Goal: Information Seeking & Learning: Learn about a topic

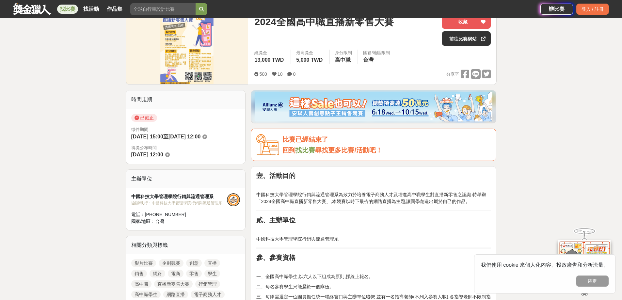
scroll to position [98, 0]
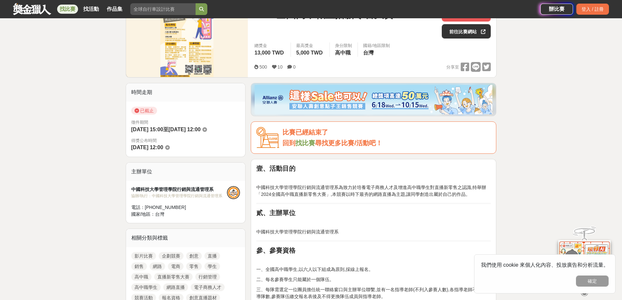
click at [308, 144] on link "找比賽" at bounding box center [306, 142] width 20 height 7
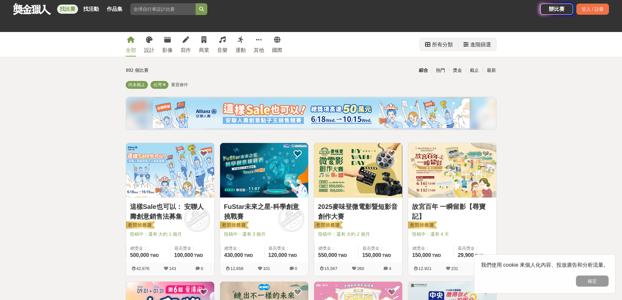
click at [437, 44] on div "所有分類" at bounding box center [442, 44] width 21 height 13
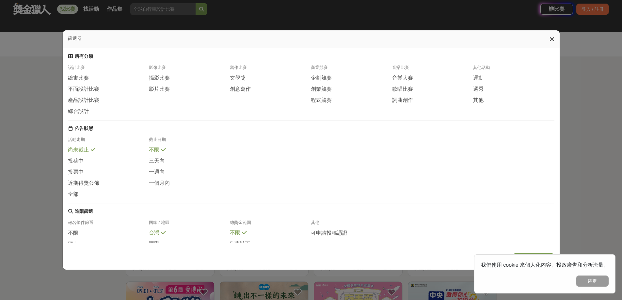
click at [92, 41] on div "篩選器" at bounding box center [311, 39] width 497 height 18
click at [558, 37] on div "篩選器" at bounding box center [311, 39] width 497 height 18
click at [552, 42] on icon at bounding box center [552, 39] width 5 height 7
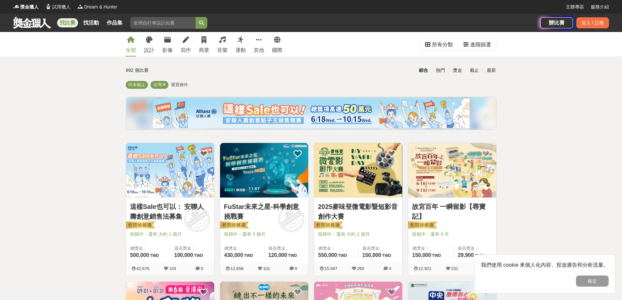
click at [69, 23] on link "找比賽" at bounding box center [67, 22] width 21 height 9
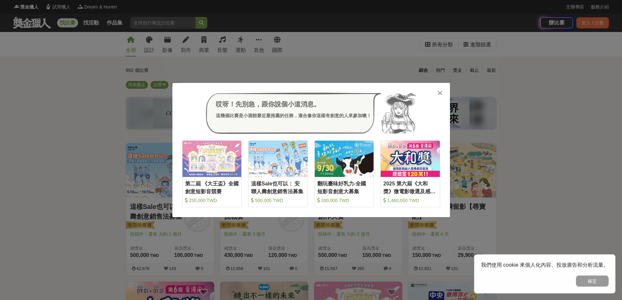
click at [439, 95] on icon at bounding box center [440, 93] width 5 height 7
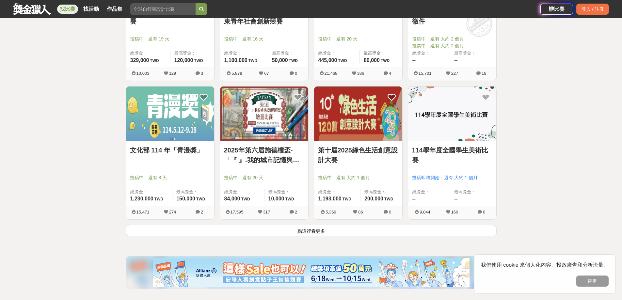
scroll to position [762, 0]
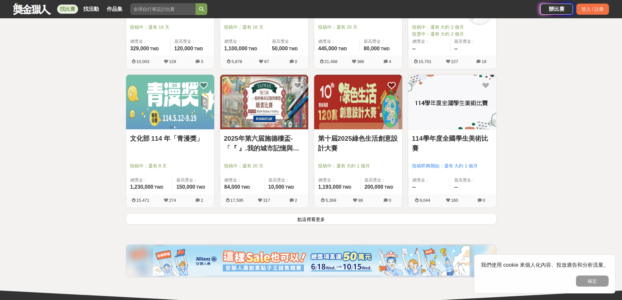
click at [307, 217] on button "點這裡看更多" at bounding box center [311, 218] width 371 height 11
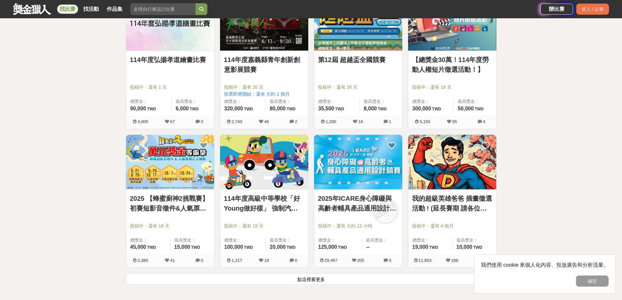
scroll to position [1545, 0]
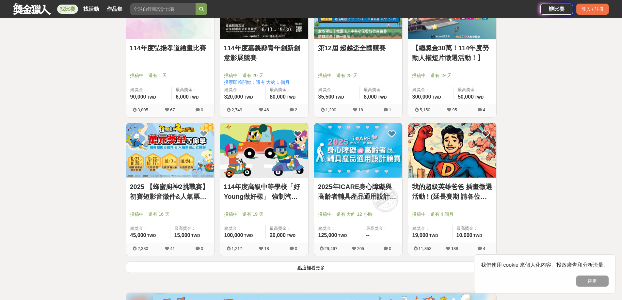
click at [160, 189] on link "2025 【蜂蜜廚神2挑戰賽】初賽短影音徵件&人氣票選正式開跑！" at bounding box center [170, 192] width 80 height 20
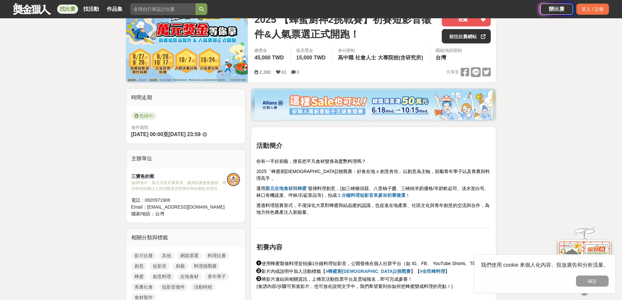
scroll to position [33, 0]
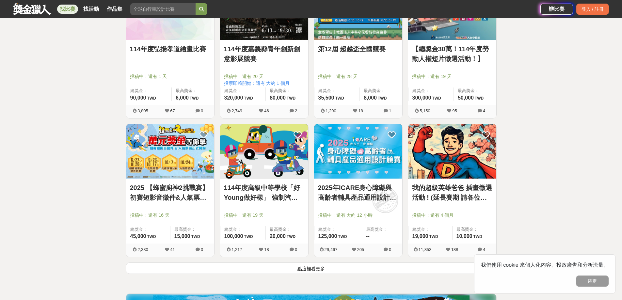
scroll to position [1545, 0]
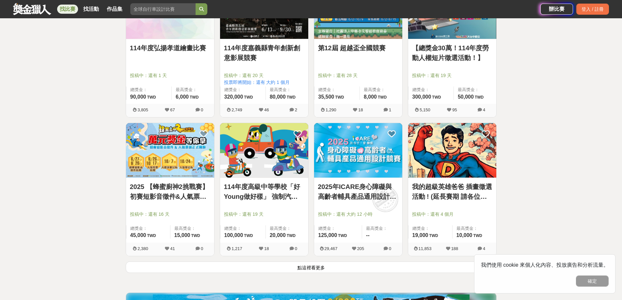
click at [315, 266] on button "點這裡看更多" at bounding box center [311, 267] width 371 height 11
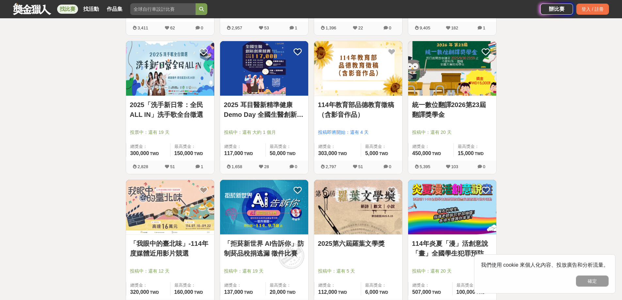
scroll to position [2035, 0]
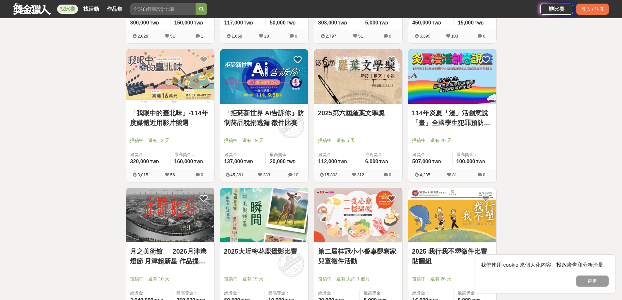
click at [177, 112] on link "「我眼中的臺北味」-114年度媒體近用影片競選" at bounding box center [170, 118] width 80 height 20
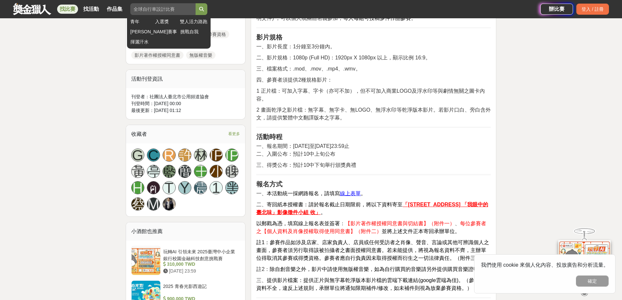
scroll to position [294, 0]
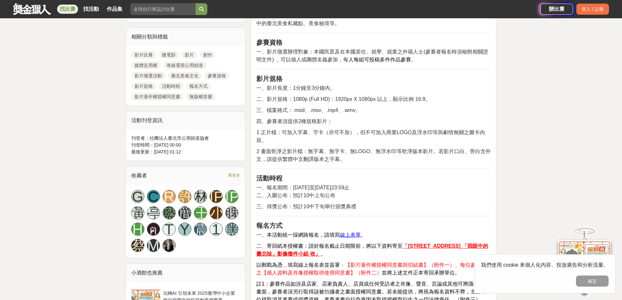
drag, startPoint x: 543, startPoint y: 99, endPoint x: 584, endPoint y: 44, distance: 68.4
